Goal: Navigation & Orientation: Find specific page/section

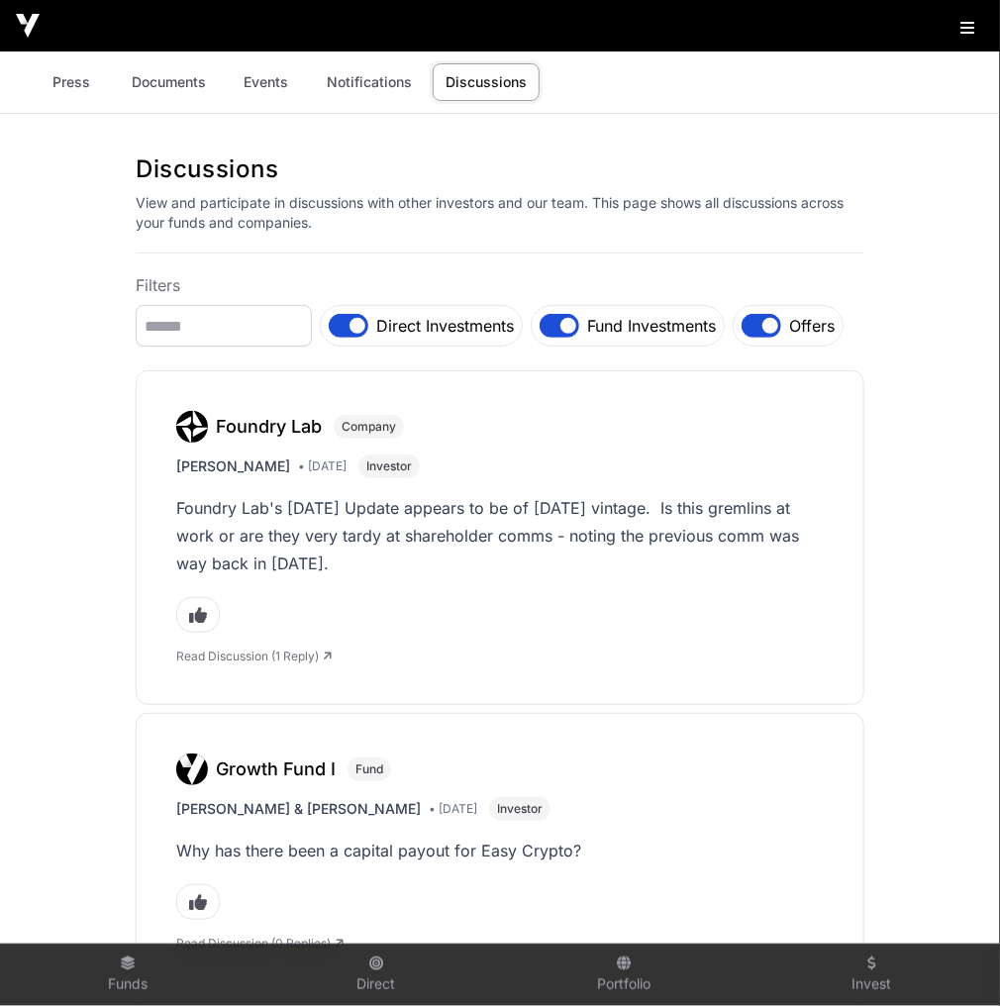
click at [79, 75] on link "Press" at bounding box center [71, 82] width 79 height 38
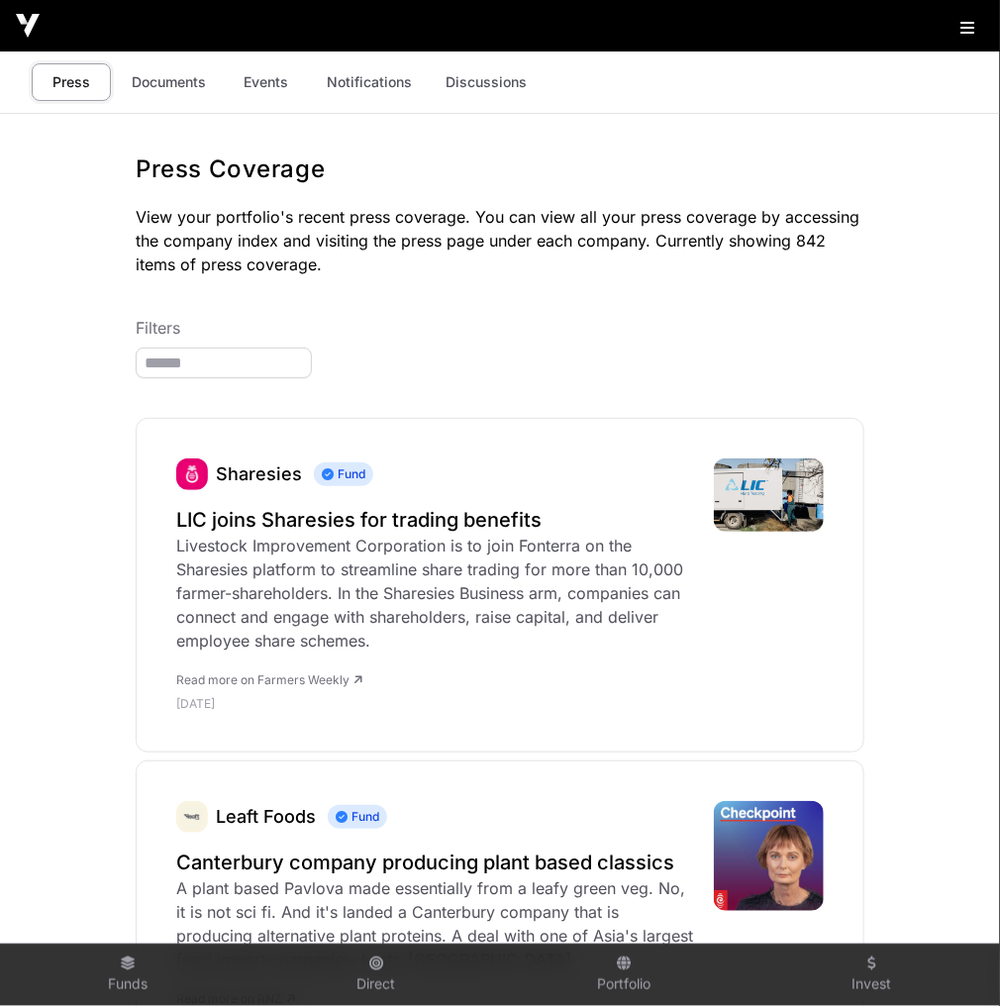
click at [179, 88] on link "Documents" at bounding box center [169, 82] width 100 height 38
click at [278, 83] on link "Events" at bounding box center [266, 82] width 79 height 38
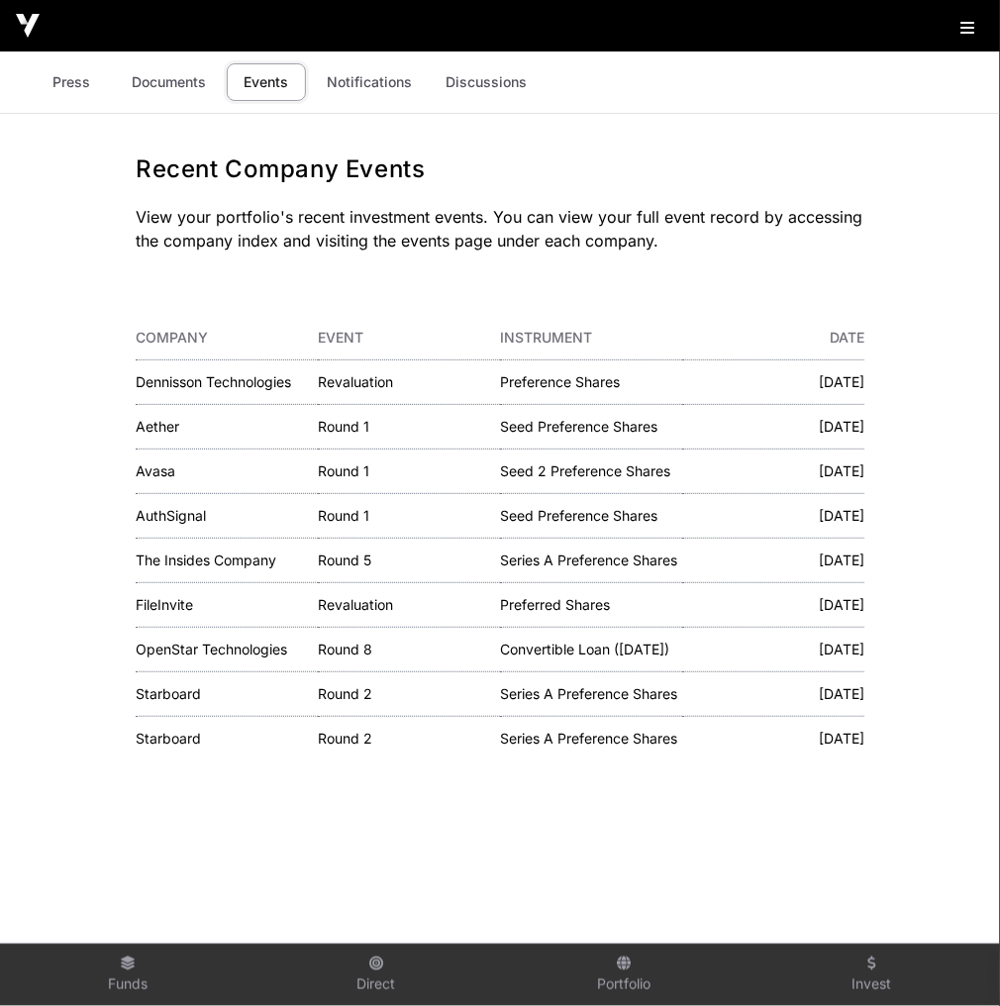
click at [368, 68] on link "Notifications" at bounding box center [369, 82] width 111 height 38
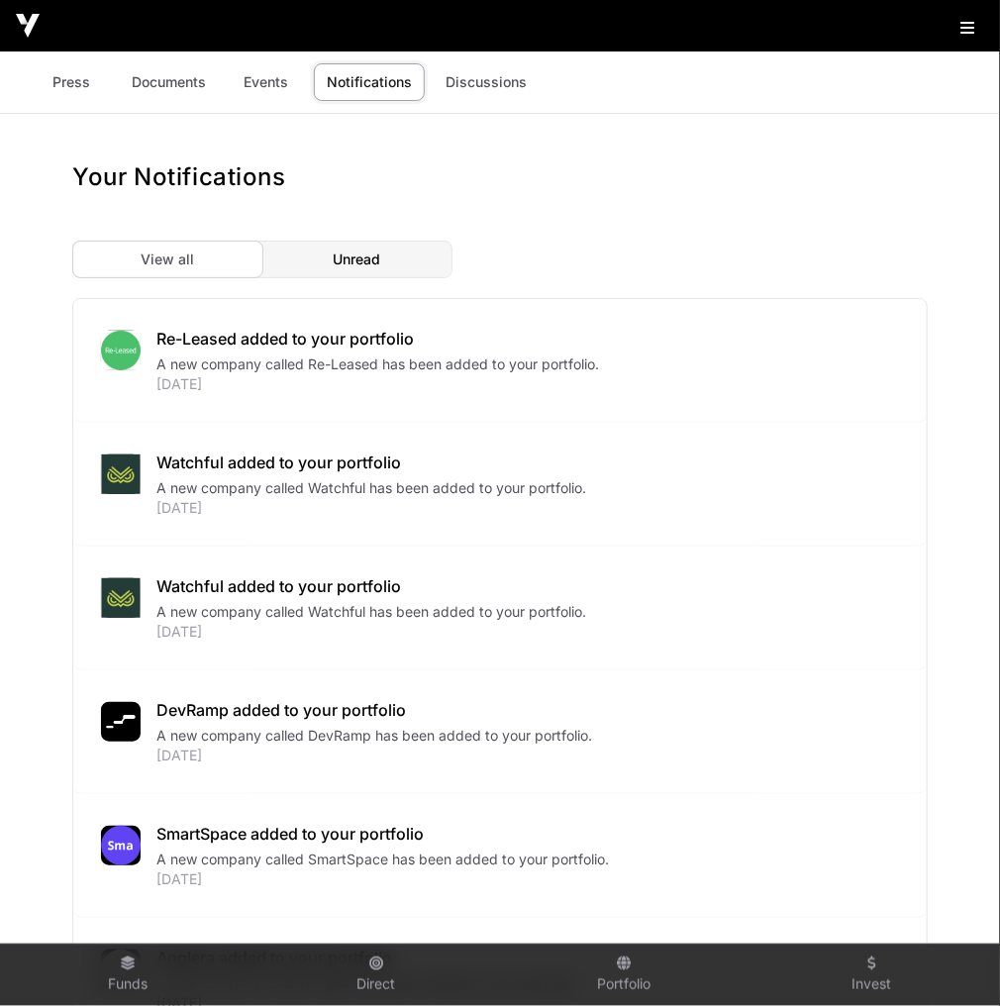
click at [499, 76] on link "Discussions" at bounding box center [486, 82] width 107 height 38
